Goal: Task Accomplishment & Management: Manage account settings

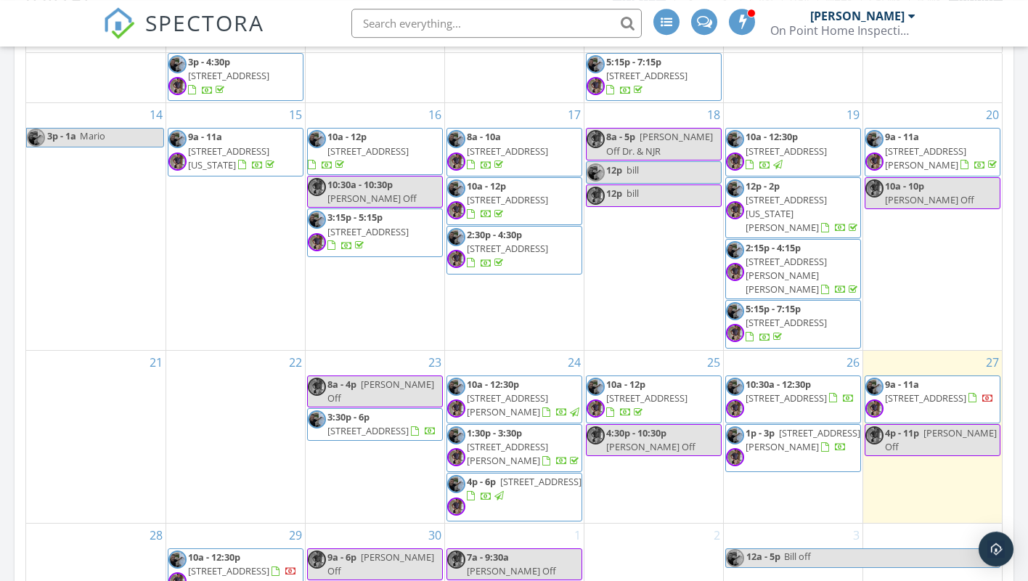
scroll to position [741, 0]
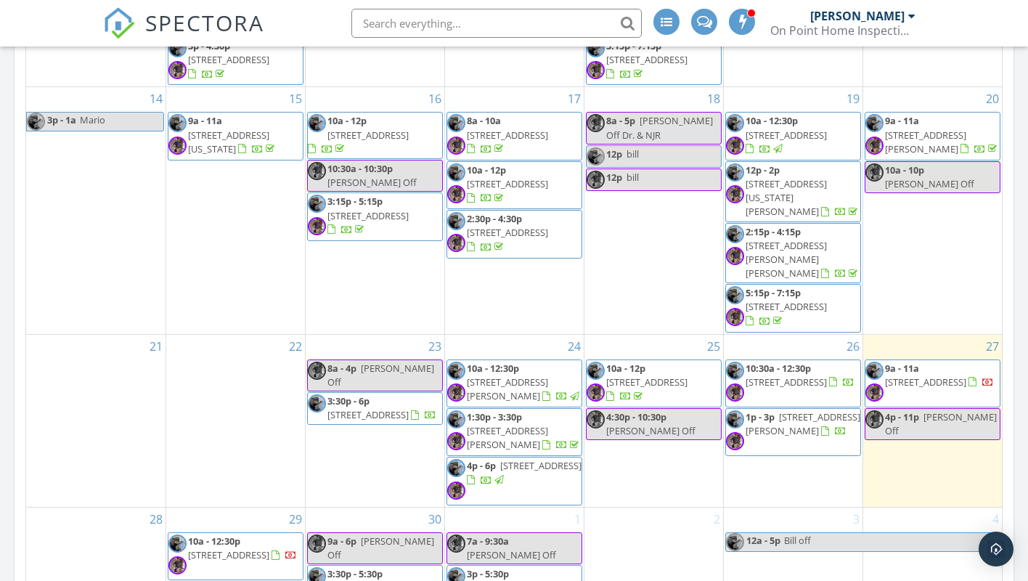
click at [652, 376] on span "161 Squan Beach Dr, Mantoloking 08738" at bounding box center [646, 382] width 81 height 13
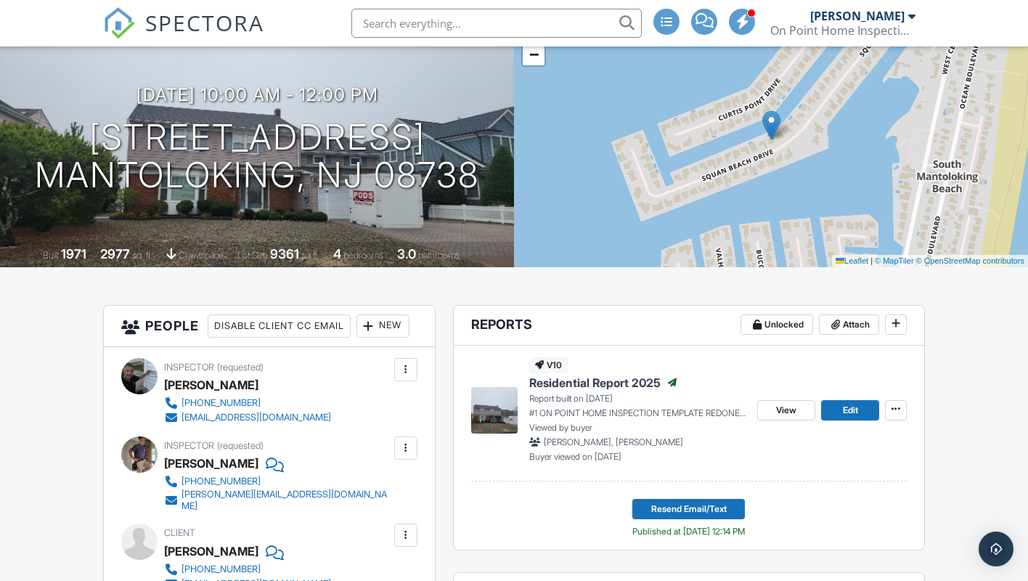
scroll to position [148, 0]
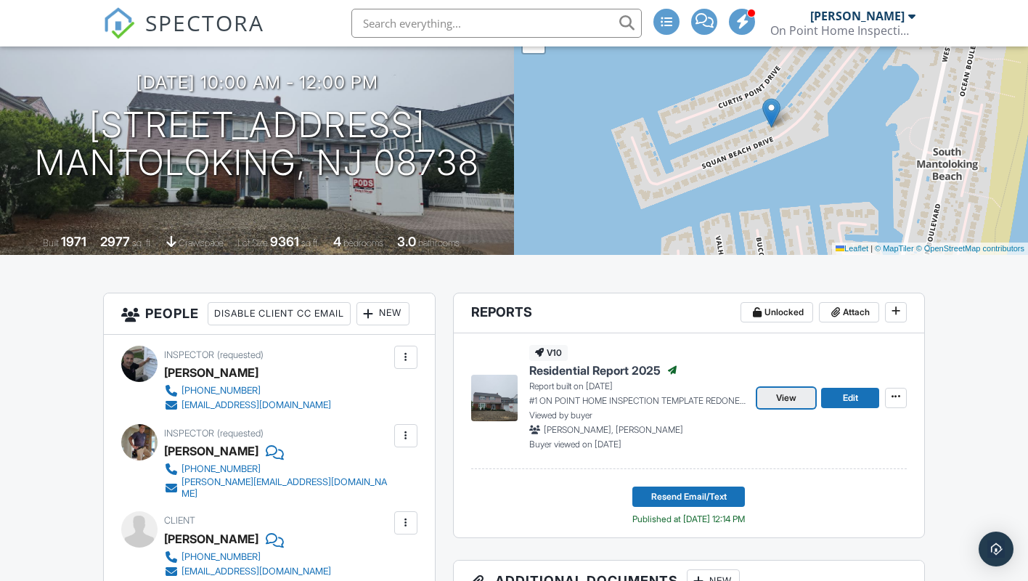
click at [781, 392] on span "View" at bounding box center [786, 398] width 20 height 15
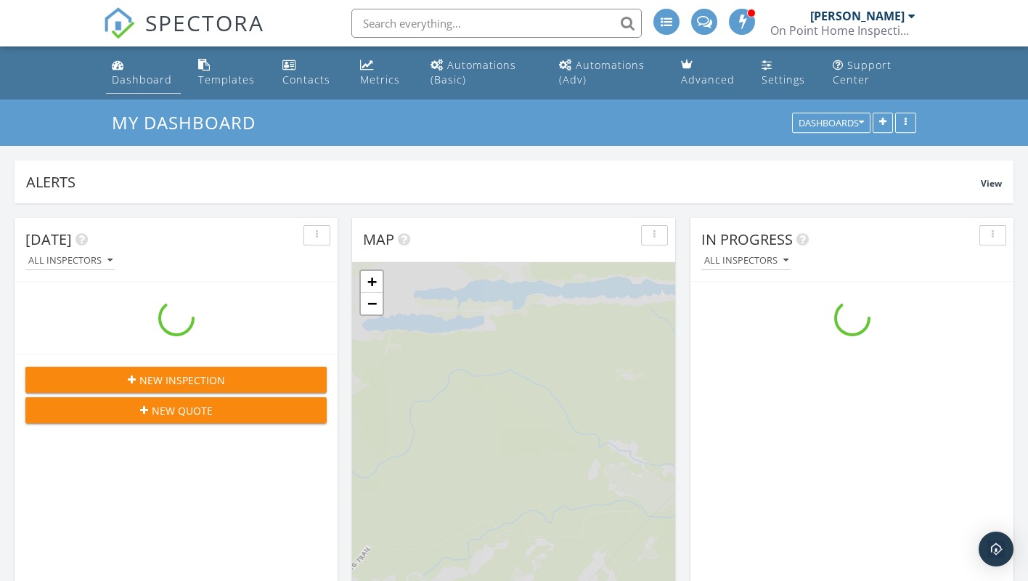
click at [136, 71] on link "Dashboard" at bounding box center [144, 72] width 76 height 41
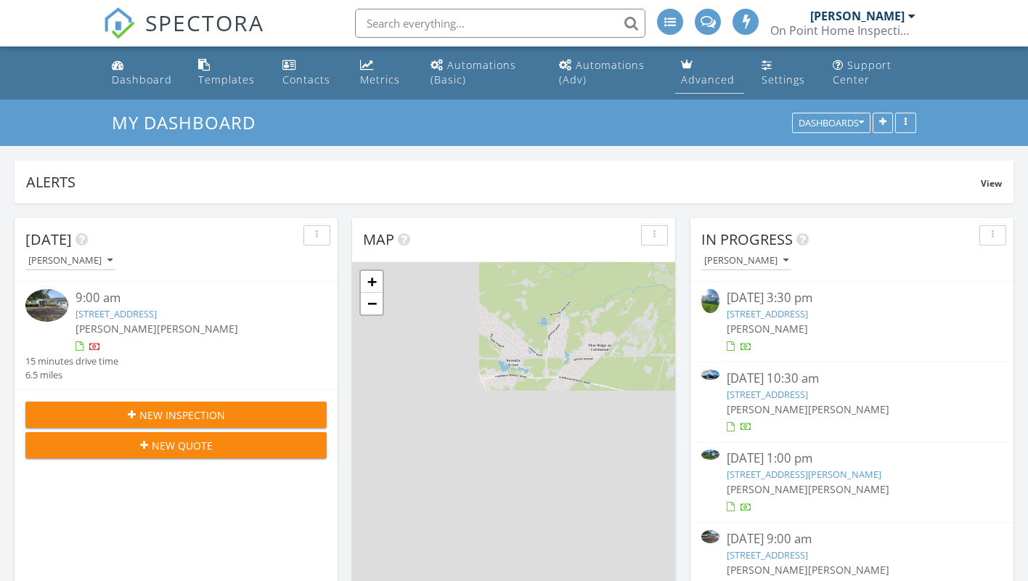
scroll to position [1795, 1029]
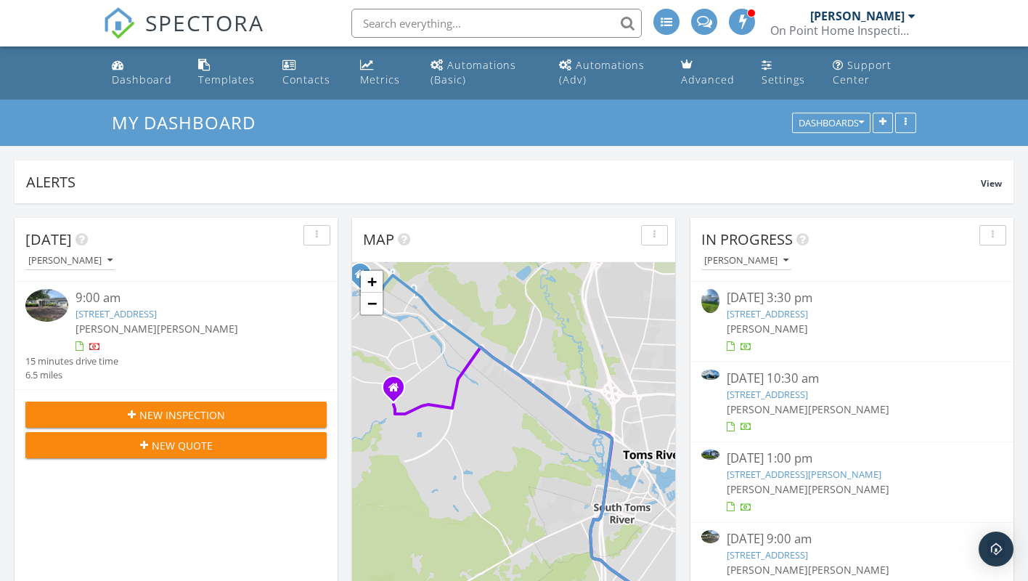
click at [804, 419] on div "09/26/25 10:30 am 10 Cardigan Dr, Toms River, NJ 08757 Mario DelleFave Frank Ma…" at bounding box center [852, 402] width 251 height 65
click at [750, 397] on link "10 Cardigan Dr, Toms River, NJ 08757" at bounding box center [767, 394] width 81 height 13
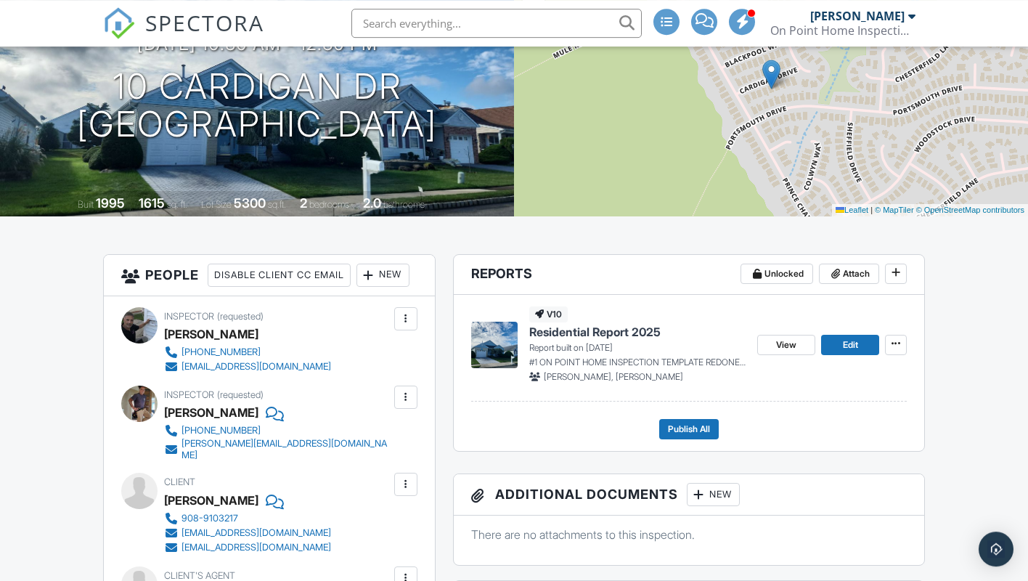
scroll to position [222, 0]
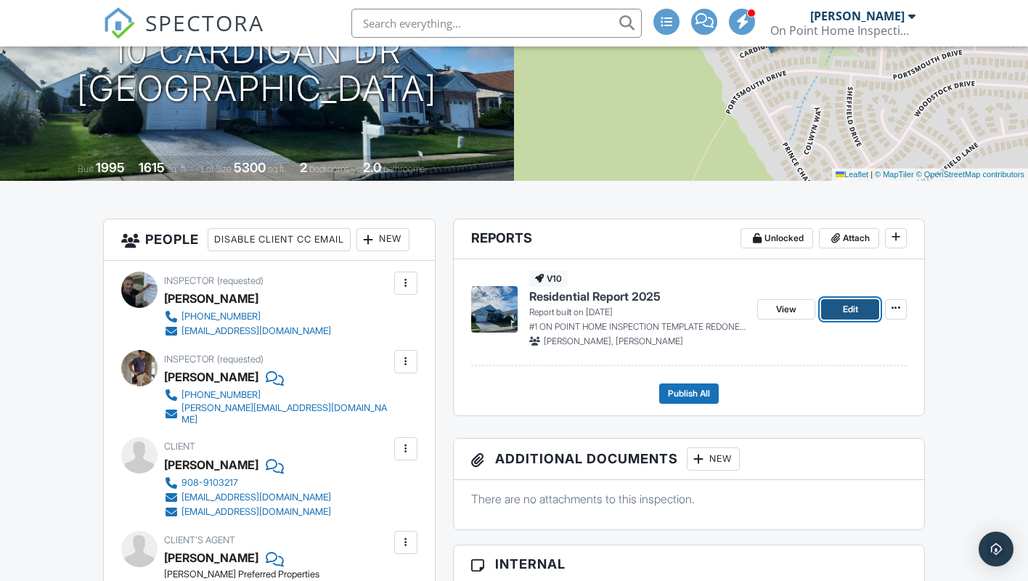
click at [836, 312] on link "Edit" at bounding box center [850, 309] width 58 height 20
